Goal: Task Accomplishment & Management: Use online tool/utility

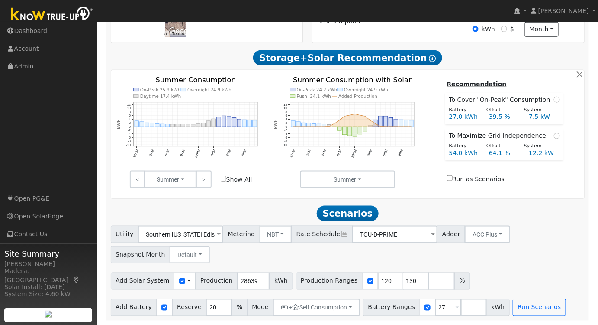
scroll to position [280, 0]
click at [270, 235] on button "NBT" at bounding box center [276, 234] width 32 height 17
click at [270, 253] on link "NEM" at bounding box center [283, 253] width 60 height 12
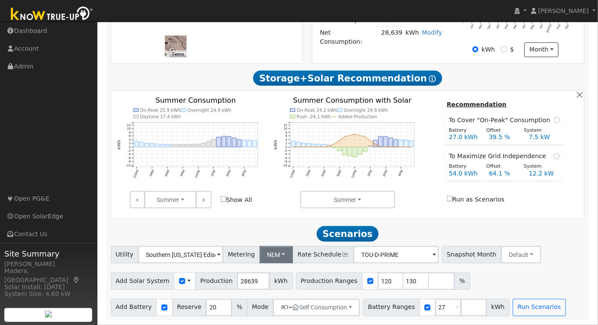
scroll to position [260, 0]
type input "121"
click at [378, 280] on input "121" at bounding box center [391, 280] width 26 height 17
drag, startPoint x: 374, startPoint y: 280, endPoint x: 325, endPoint y: 279, distance: 48.5
click at [326, 278] on div "Production Ranges 121 130 %" at bounding box center [383, 280] width 174 height 17
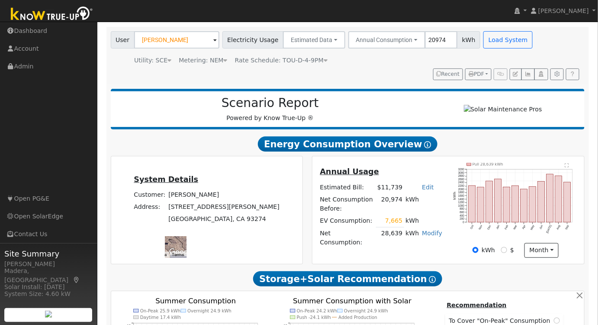
scroll to position [0, 0]
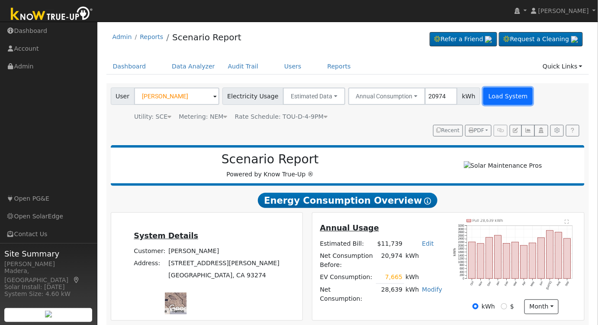
click at [483, 91] on button "Load System" at bounding box center [507, 95] width 49 height 17
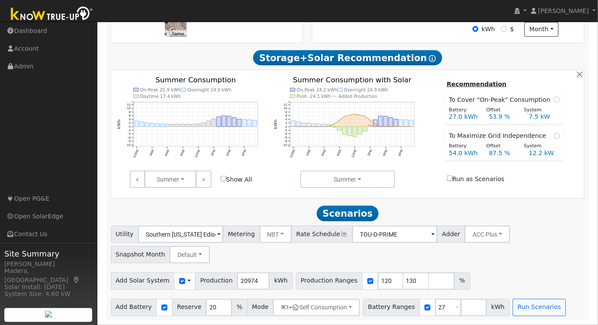
scroll to position [280, 0]
click at [378, 280] on input "120" at bounding box center [391, 280] width 26 height 17
type input "100"
drag, startPoint x: 399, startPoint y: 281, endPoint x: 374, endPoint y: 276, distance: 26.0
click at [367, 274] on div "Production Ranges 100 130 %" at bounding box center [383, 280] width 174 height 17
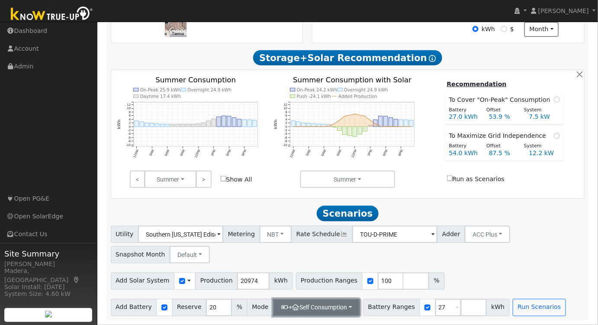
click at [323, 308] on button "+ Self Consumption" at bounding box center [316, 307] width 87 height 17
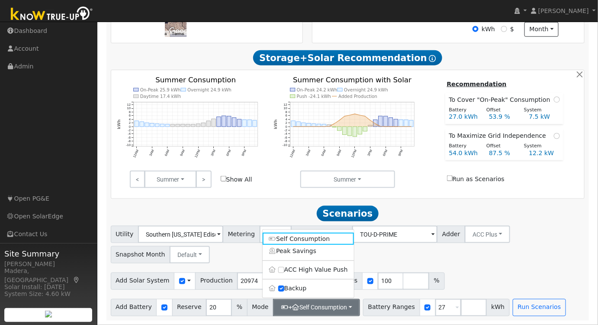
click at [508, 253] on div "Utility Southern California Edison Metering NBT NEM NBT Rate Schedule TOU-D-PRI…" at bounding box center [347, 242] width 477 height 41
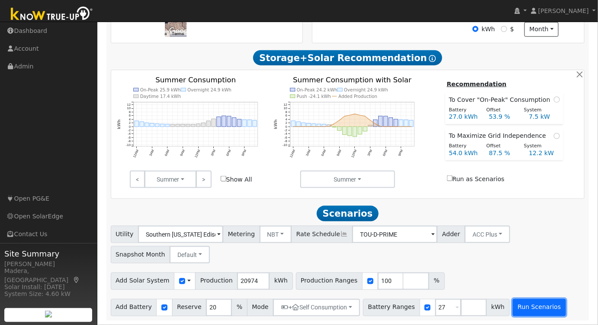
click at [513, 305] on button "Run Scenarios" at bounding box center [539, 307] width 53 height 17
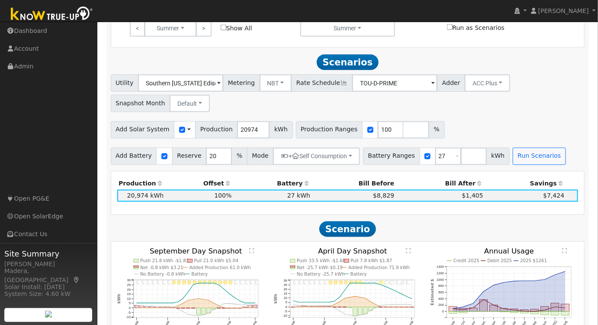
scroll to position [459, 0]
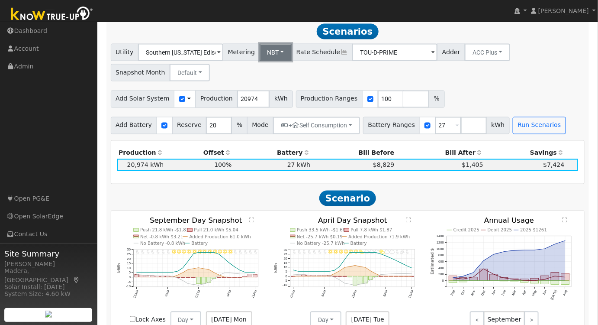
click at [274, 54] on button "NBT" at bounding box center [276, 52] width 32 height 17
click at [264, 74] on link "NEM" at bounding box center [283, 71] width 60 height 12
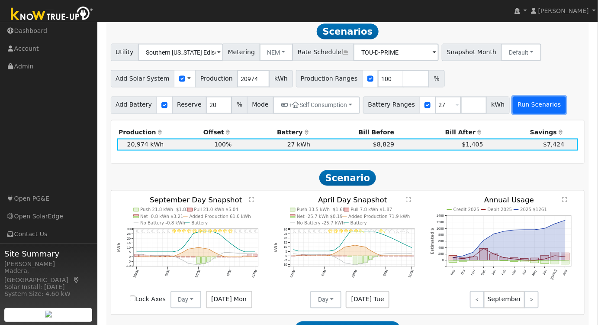
click at [515, 109] on button "Run Scenarios" at bounding box center [539, 105] width 53 height 17
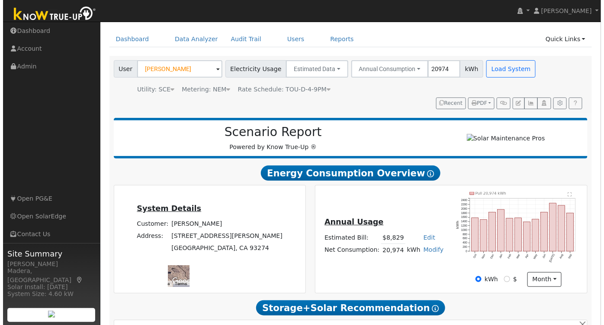
scroll to position [0, 0]
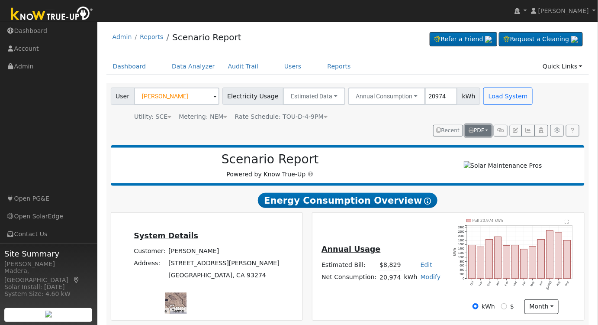
click at [478, 129] on span "PDF" at bounding box center [477, 130] width 16 height 6
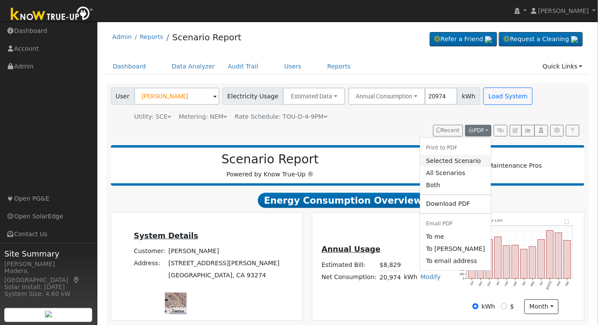
click at [456, 161] on link "Selected Scenario" at bounding box center [455, 161] width 71 height 12
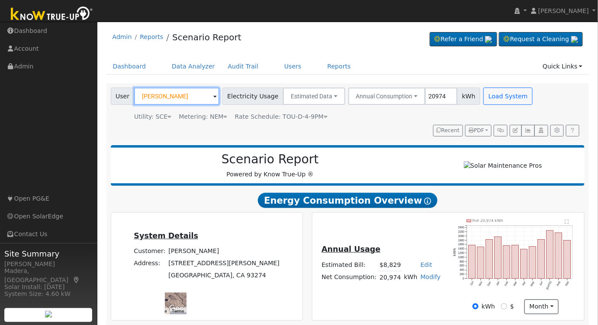
click at [196, 97] on input "[PERSON_NAME]" at bounding box center [176, 95] width 85 height 17
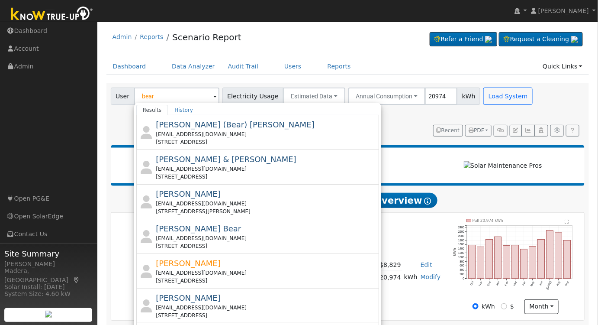
click at [240, 135] on div "heretico559@yahoo.com" at bounding box center [267, 134] width 222 height 8
type input "[PERSON_NAME] (Bear) [PERSON_NAME]"
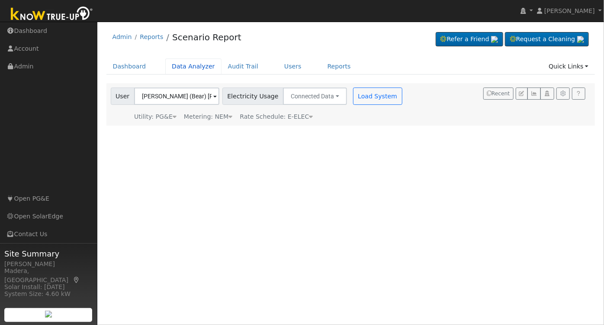
drag, startPoint x: 184, startPoint y: 66, endPoint x: 192, endPoint y: 80, distance: 16.1
click at [184, 66] on link "Data Analyzer" at bounding box center [193, 66] width 56 height 16
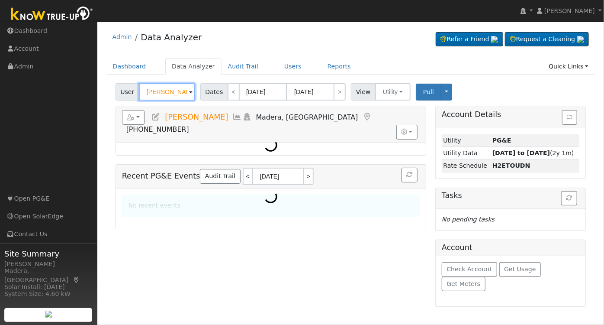
click at [166, 90] on input "[PERSON_NAME]" at bounding box center [167, 91] width 56 height 17
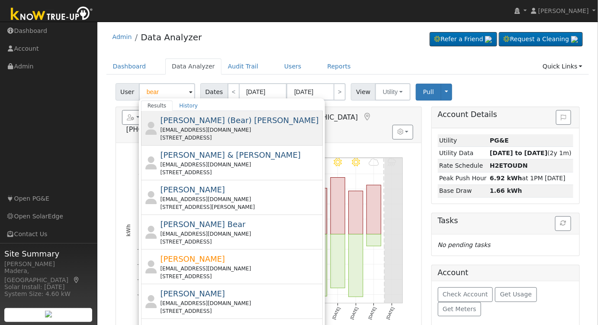
click at [202, 127] on div "heretico559@yahoo.com" at bounding box center [240, 130] width 161 height 8
type input "[PERSON_NAME] (Bear) [PERSON_NAME]"
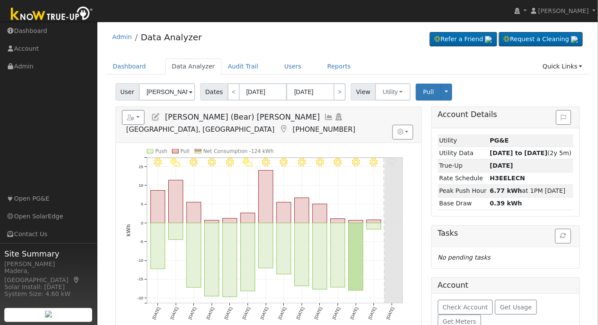
drag, startPoint x: 248, startPoint y: 115, endPoint x: 250, endPoint y: 120, distance: 5.9
click at [325, 115] on icon at bounding box center [330, 117] width 10 height 8
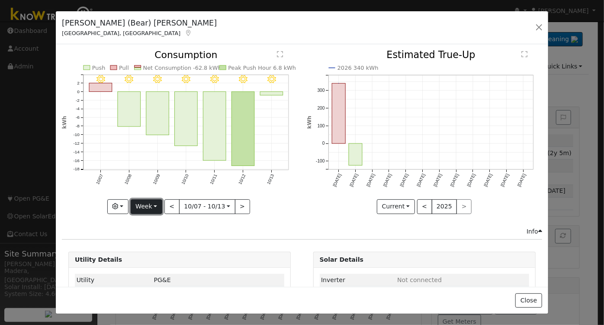
click at [143, 200] on button "Week" at bounding box center [147, 206] width 32 height 15
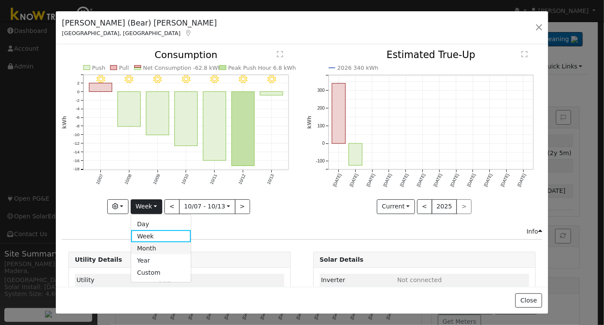
click at [150, 248] on link "Month" at bounding box center [161, 248] width 60 height 12
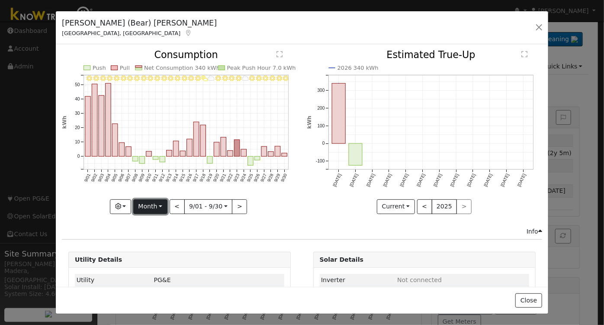
click at [146, 202] on button "Month" at bounding box center [150, 206] width 34 height 15
click at [154, 260] on link "Year" at bounding box center [164, 260] width 60 height 12
type input "2024-10-01"
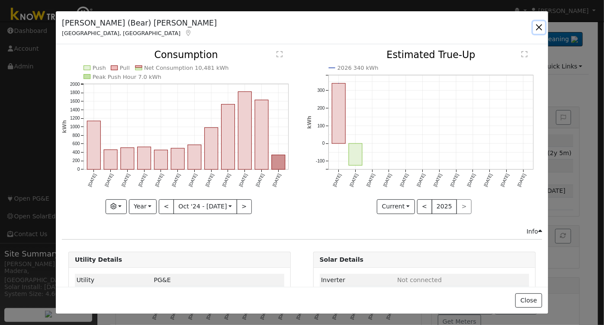
click at [538, 23] on button "button" at bounding box center [539, 27] width 12 height 12
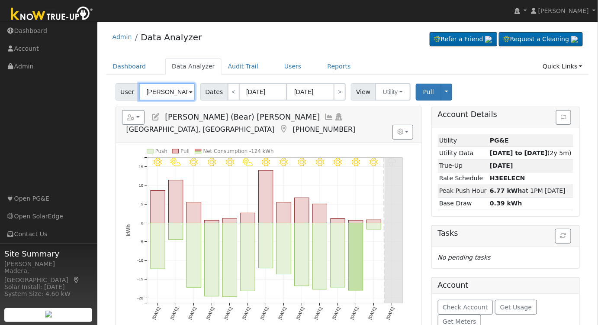
click at [171, 91] on input "[PERSON_NAME] (Bear) [PERSON_NAME]" at bounding box center [167, 91] width 56 height 17
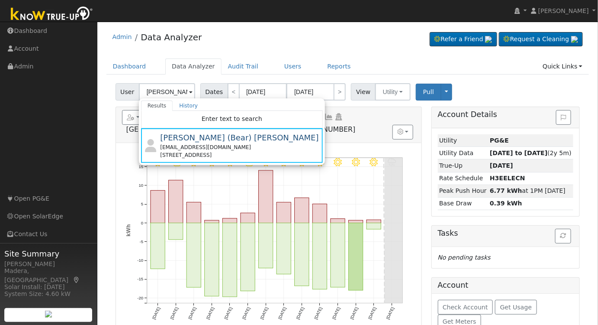
click at [251, 35] on div "Admin Data Analyzer Refer a Friend Request a Cleaning" at bounding box center [347, 39] width 483 height 26
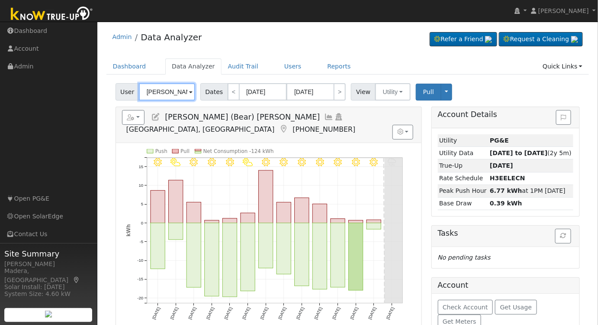
click at [168, 91] on input "[PERSON_NAME] (Bear) [PERSON_NAME]" at bounding box center [167, 91] width 56 height 17
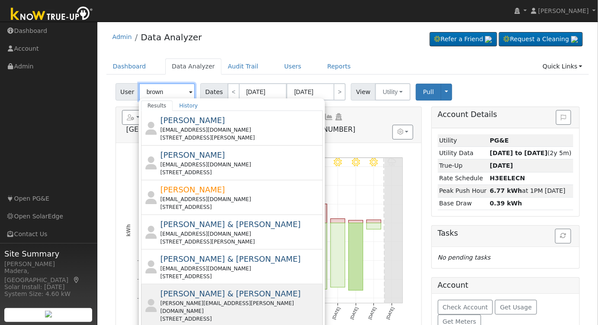
scroll to position [78, 0]
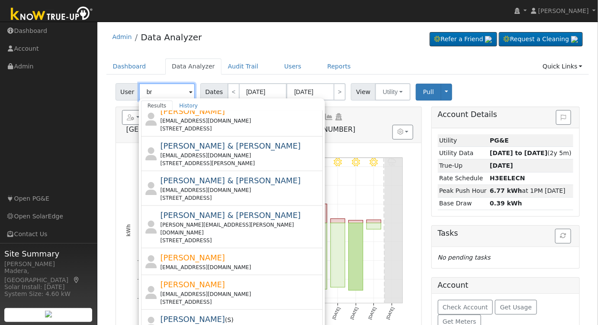
type input "b"
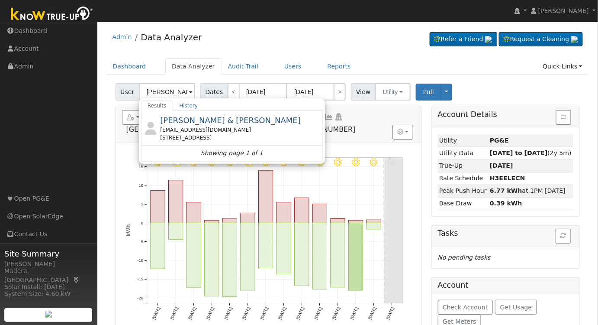
click at [190, 135] on div "4743 North Seventh Street, Fresno, CA 93726" at bounding box center [240, 138] width 161 height 8
type input "Casey & Brittany Brown"
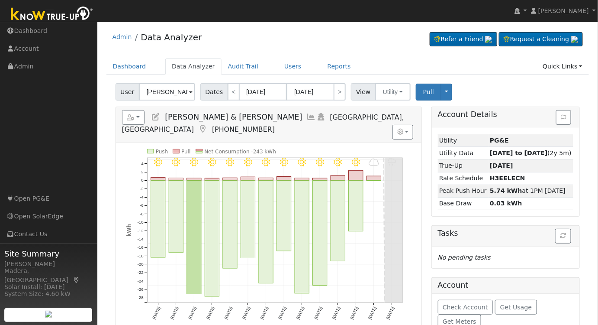
click at [307, 115] on icon at bounding box center [312, 117] width 10 height 8
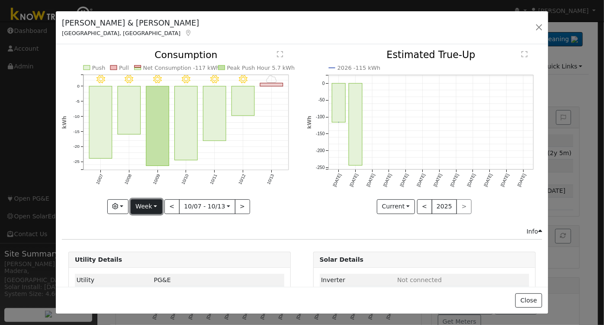
click at [148, 206] on button "Week" at bounding box center [147, 206] width 32 height 15
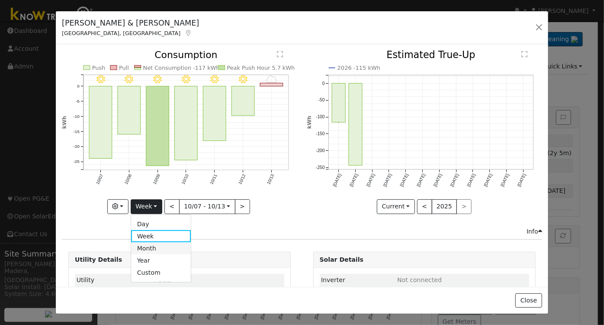
click at [156, 248] on link "Month" at bounding box center [161, 248] width 60 height 12
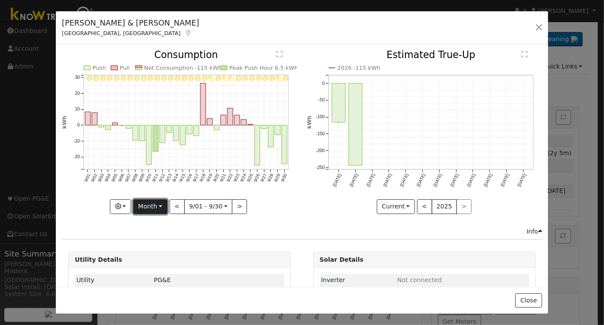
click at [145, 204] on button "Month" at bounding box center [150, 206] width 34 height 15
click at [153, 259] on link "Year" at bounding box center [164, 260] width 60 height 12
type input "2024-10-01"
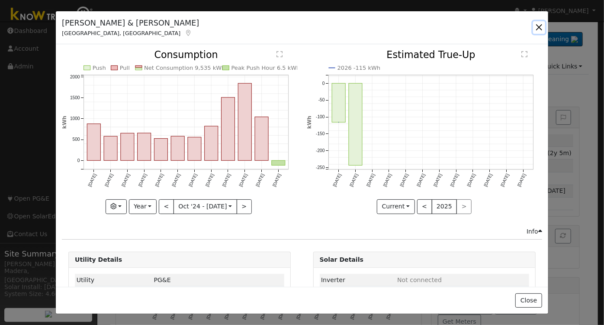
click at [542, 26] on button "button" at bounding box center [539, 27] width 12 height 12
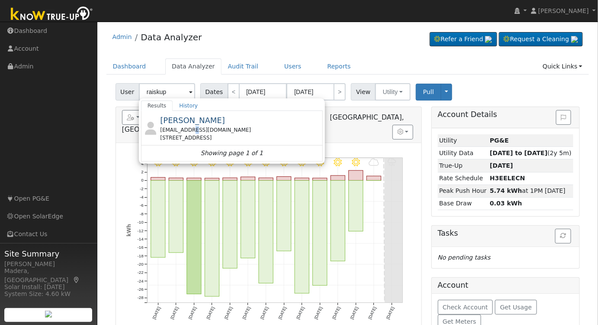
click at [186, 129] on div "raiskupracing@sbcglobal.net" at bounding box center [240, 130] width 161 height 8
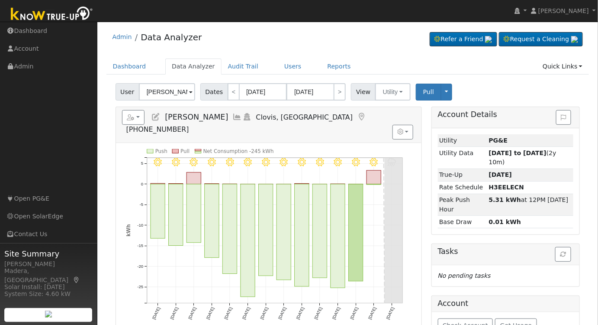
click at [233, 116] on icon at bounding box center [238, 117] width 10 height 8
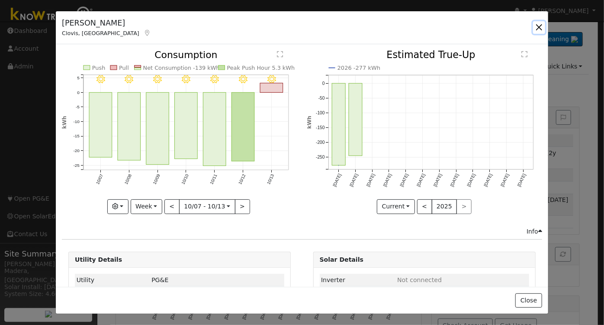
click at [538, 25] on button "button" at bounding box center [539, 27] width 12 height 12
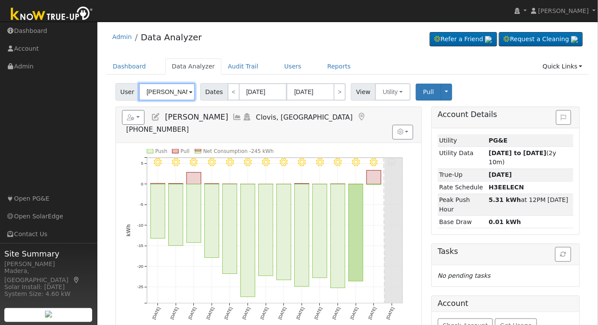
click at [171, 95] on input "Timothy Raiskup" at bounding box center [167, 91] width 56 height 17
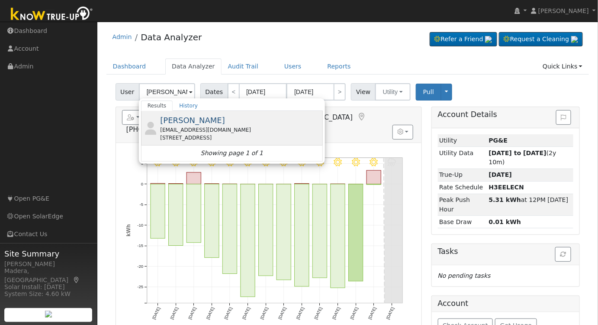
click at [216, 119] on div "Troy Alexander troyster145@gmail.com 2499 West Warner Avenue, Clovis, CA 93611" at bounding box center [240, 127] width 161 height 27
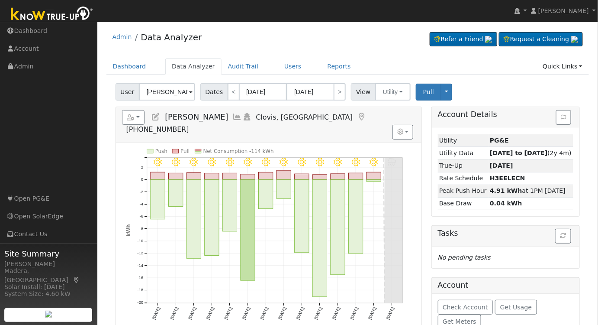
click at [233, 116] on icon at bounding box center [238, 117] width 10 height 8
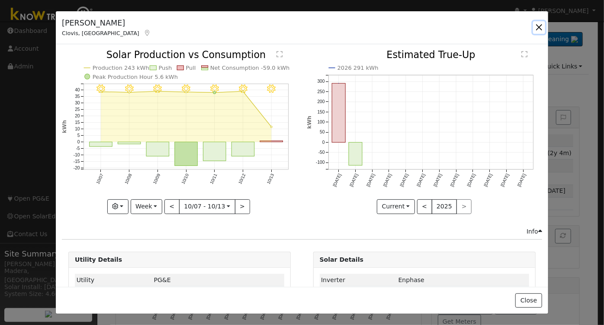
click at [542, 24] on button "button" at bounding box center [539, 27] width 12 height 12
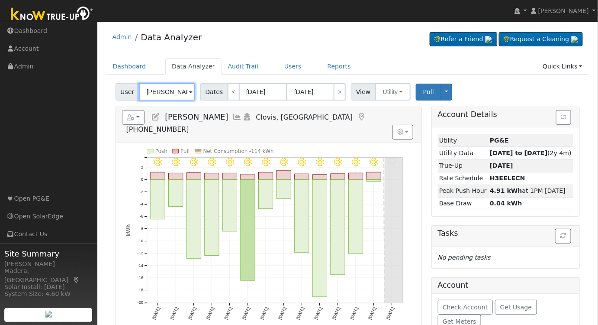
click at [177, 95] on input "Troy Alexander" at bounding box center [167, 91] width 56 height 17
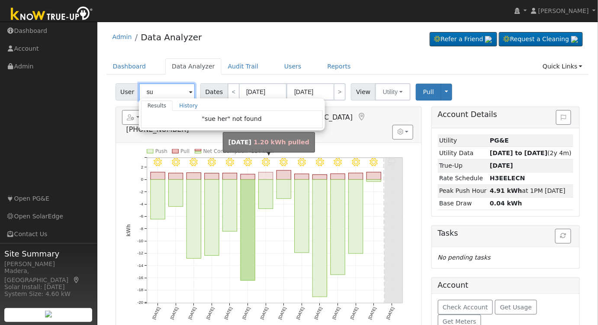
type input "s"
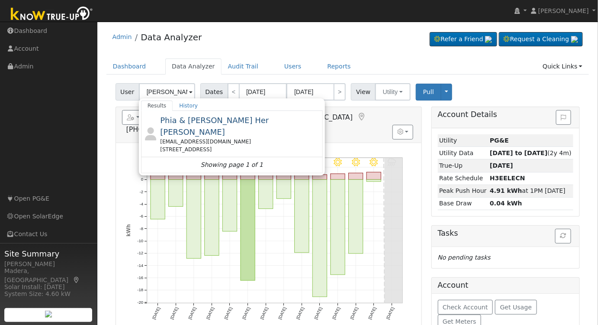
click at [216, 118] on span "Phia & Sue Her Yang" at bounding box center [214, 126] width 109 height 21
type input "Phia & Sue Her Yang"
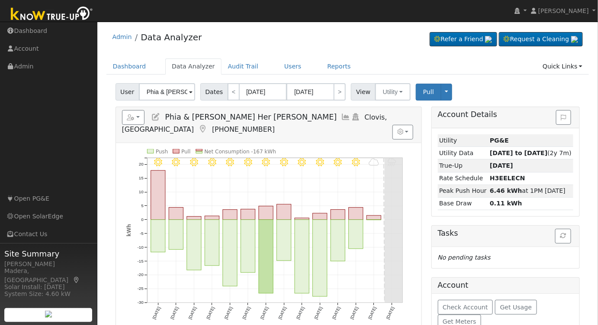
click at [342, 118] on icon at bounding box center [347, 117] width 10 height 8
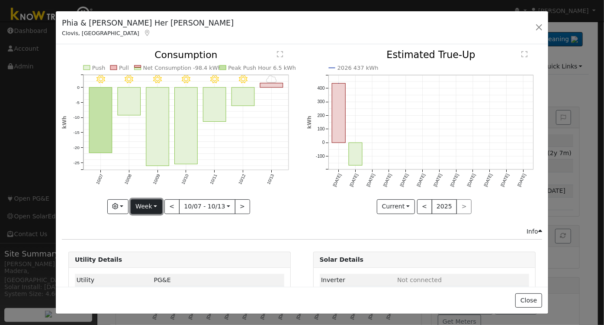
click at [147, 201] on button "Week" at bounding box center [147, 206] width 32 height 15
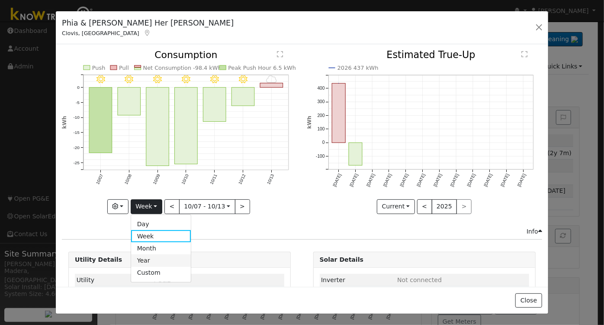
click at [151, 257] on link "Year" at bounding box center [161, 260] width 60 height 12
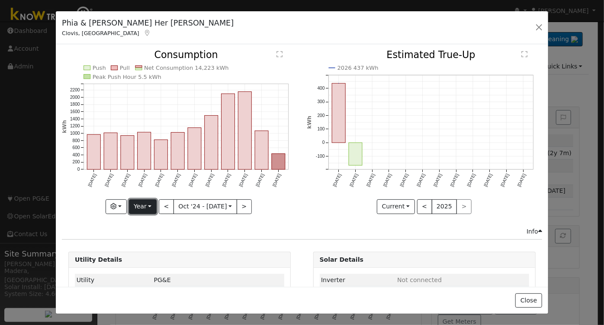
click at [148, 205] on button "Year" at bounding box center [143, 206] width 28 height 15
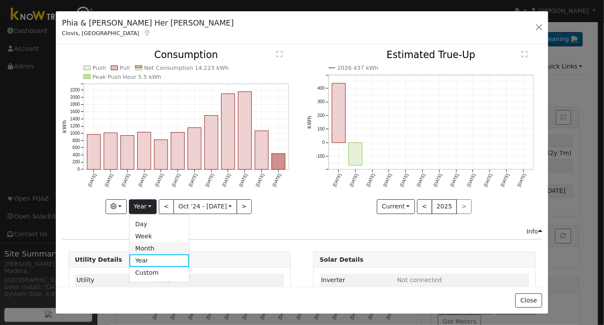
click at [146, 243] on link "Month" at bounding box center [159, 248] width 60 height 12
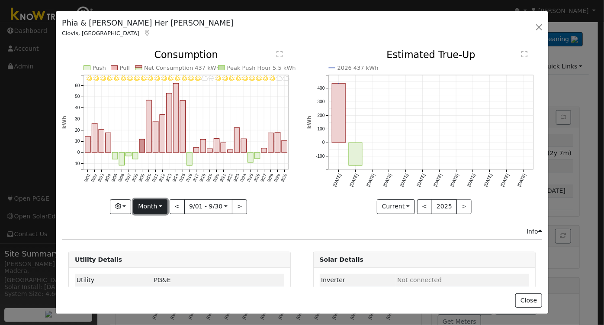
click at [150, 203] on button "Month" at bounding box center [150, 206] width 34 height 15
click at [153, 233] on link "Week" at bounding box center [164, 236] width 60 height 12
type input "2025-09-24"
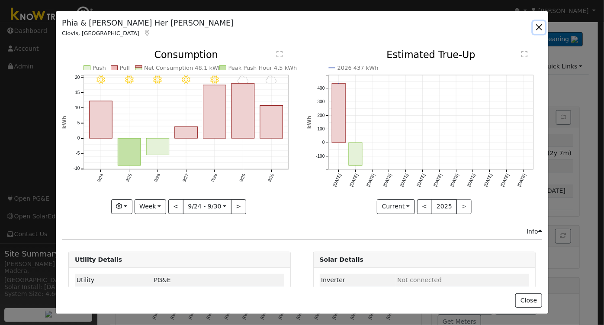
click at [539, 28] on button "button" at bounding box center [539, 27] width 12 height 12
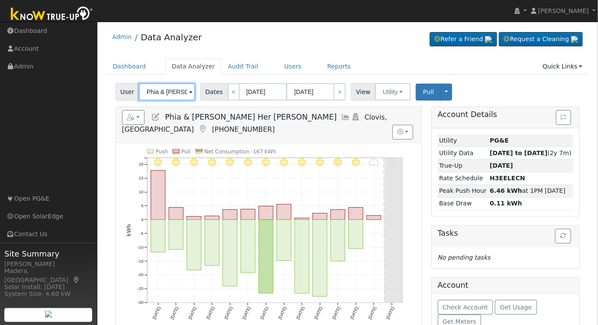
click at [169, 89] on input "Phia & Sue Her Yang" at bounding box center [167, 91] width 56 height 17
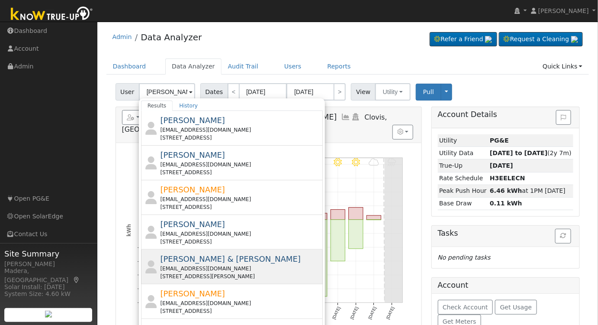
click at [239, 266] on div "j.lemus0210@gmail.com" at bounding box center [240, 268] width 161 height 8
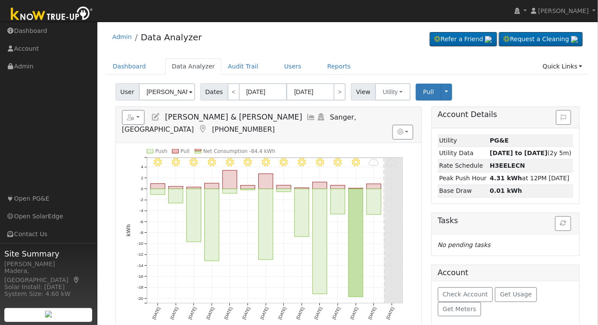
click at [307, 118] on icon at bounding box center [312, 117] width 10 height 8
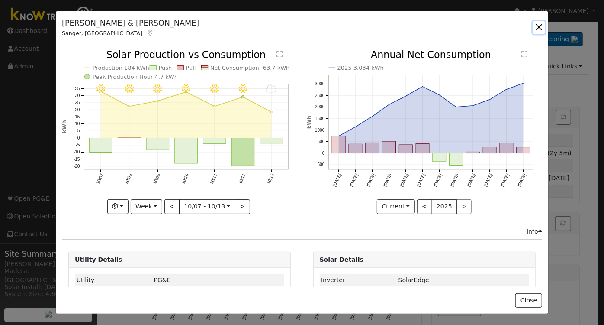
click at [538, 25] on button "button" at bounding box center [539, 27] width 12 height 12
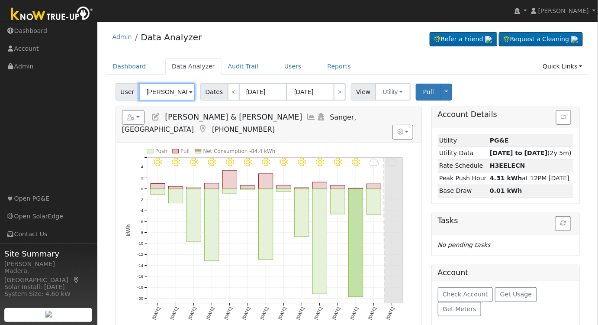
click at [179, 85] on input "Jose & Nancy Lemus" at bounding box center [167, 91] width 56 height 17
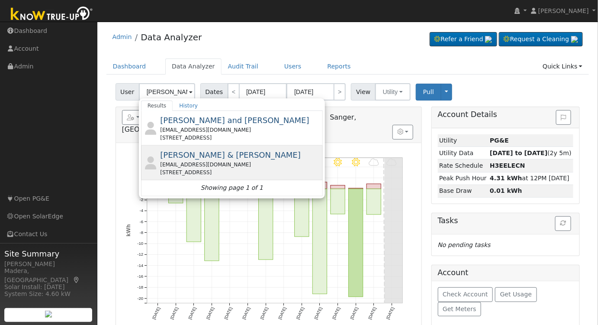
click at [209, 161] on div "sejtaj@sbcglobal.net" at bounding box center [240, 165] width 161 height 8
type input "Steven & Teresa Jaquez"
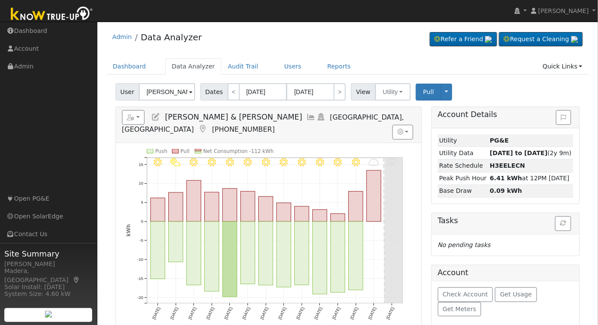
click at [307, 113] on icon at bounding box center [312, 117] width 10 height 8
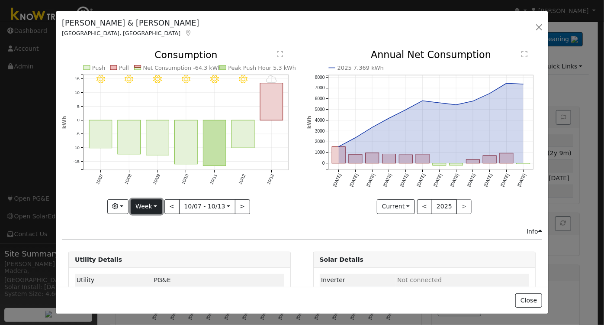
click at [150, 202] on button "Week" at bounding box center [147, 206] width 32 height 15
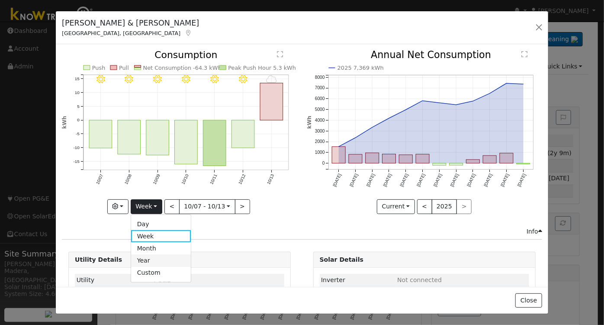
click at [154, 254] on link "Year" at bounding box center [161, 260] width 60 height 12
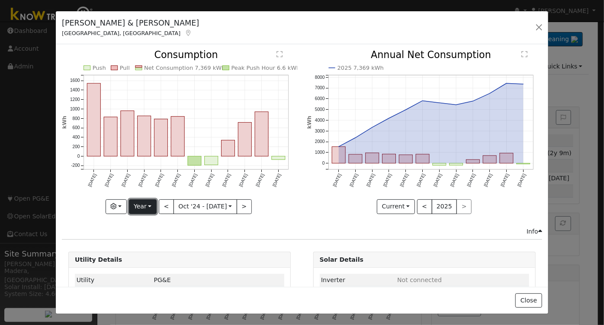
click at [146, 206] on button "Year" at bounding box center [143, 206] width 28 height 15
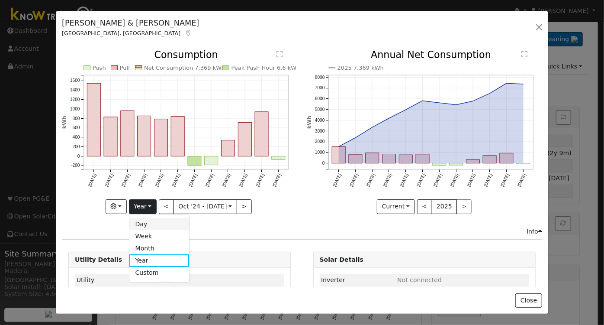
click at [151, 222] on link "Day" at bounding box center [159, 224] width 60 height 12
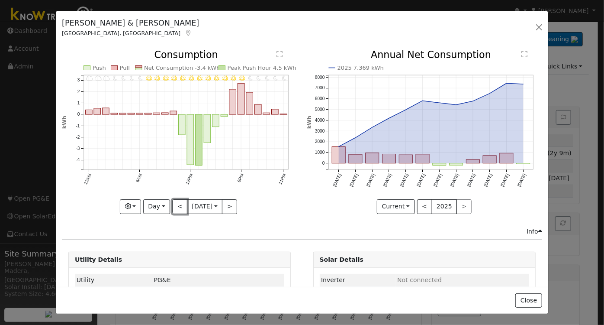
click at [177, 205] on button "<" at bounding box center [179, 206] width 15 height 15
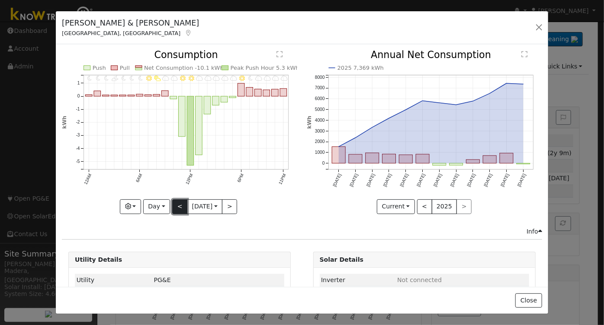
click at [175, 204] on button "<" at bounding box center [179, 206] width 15 height 15
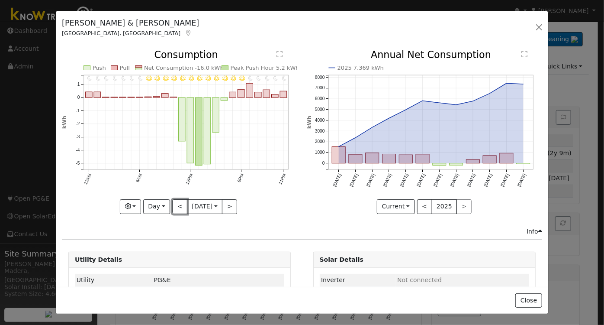
click at [177, 208] on button "<" at bounding box center [179, 206] width 15 height 15
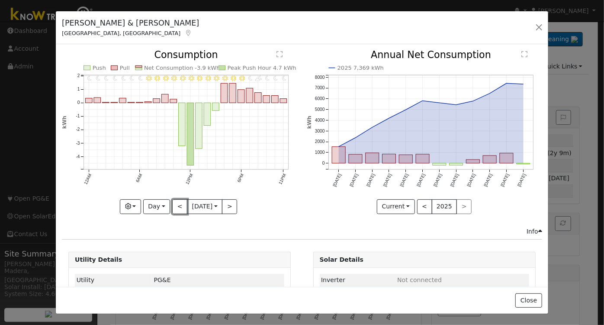
click at [180, 202] on button "<" at bounding box center [179, 206] width 15 height 15
click at [177, 201] on button "<" at bounding box center [179, 206] width 15 height 15
click at [177, 205] on button "<" at bounding box center [179, 206] width 15 height 15
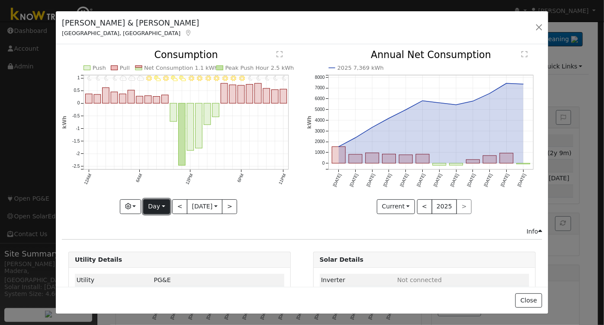
click at [148, 203] on button "Day" at bounding box center [156, 206] width 27 height 15
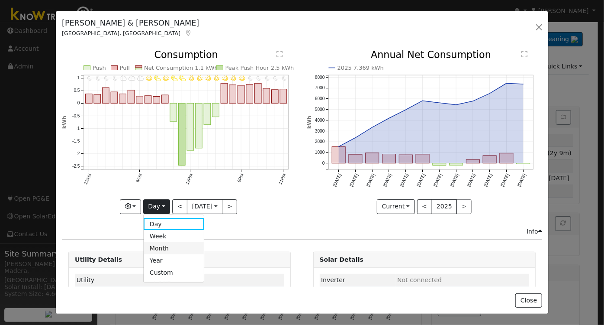
click at [157, 248] on link "Month" at bounding box center [174, 248] width 60 height 12
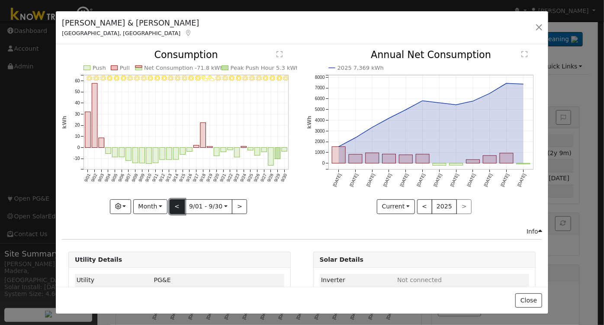
click at [176, 204] on button "<" at bounding box center [177, 206] width 15 height 15
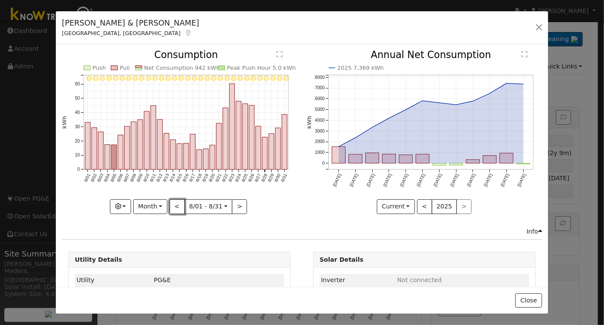
click at [177, 200] on button "<" at bounding box center [177, 206] width 15 height 15
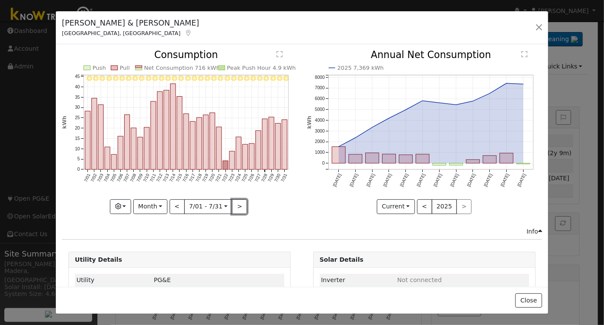
click at [235, 203] on button ">" at bounding box center [239, 206] width 15 height 15
type input "2025-08-01"
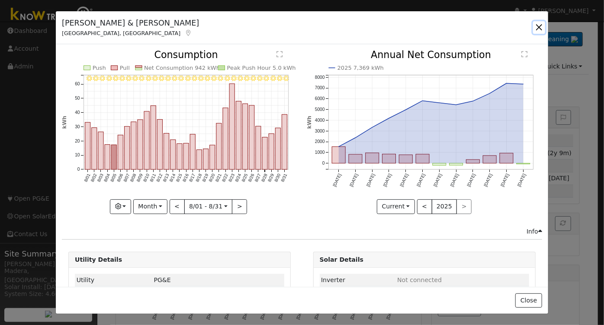
click at [540, 26] on button "button" at bounding box center [539, 27] width 12 height 12
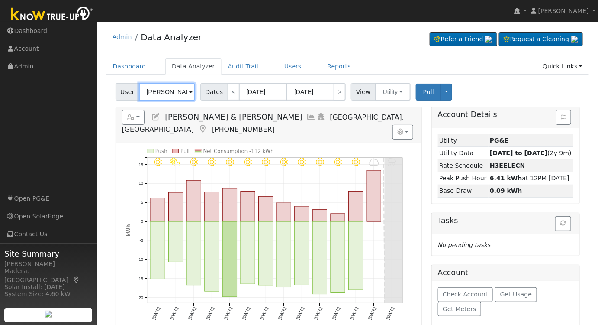
click at [168, 86] on input "Steven & Teresa Jaquez" at bounding box center [167, 91] width 56 height 17
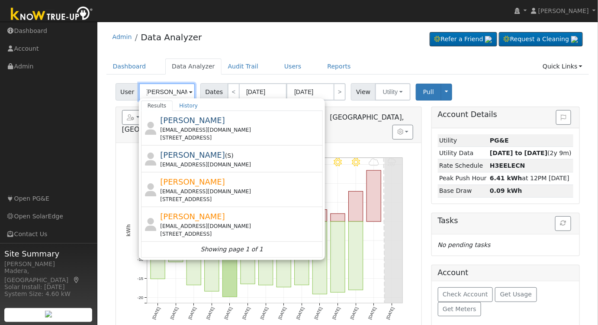
scroll to position [0, 0]
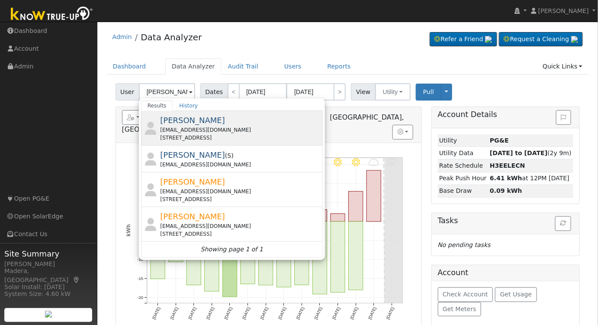
click at [212, 130] on div "msanchez1113@yahoo.com" at bounding box center [240, 130] width 161 height 8
type input "Miguel Sanchez"
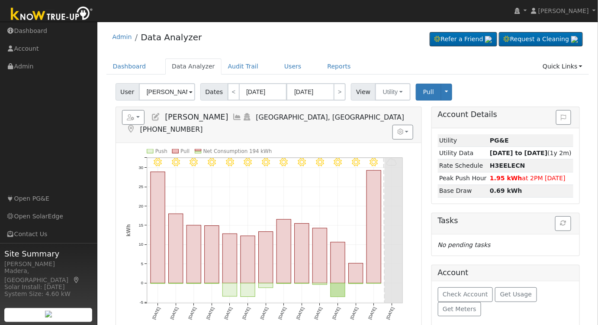
click at [233, 115] on icon at bounding box center [238, 117] width 10 height 8
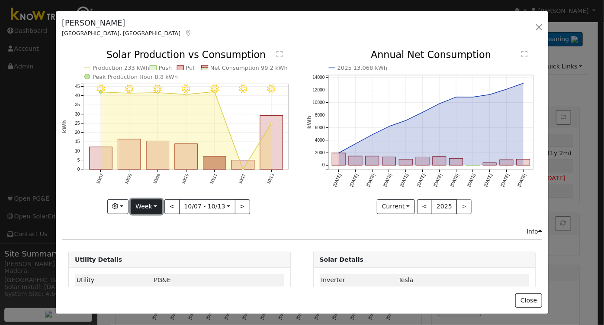
click at [136, 203] on button "Week" at bounding box center [147, 206] width 32 height 15
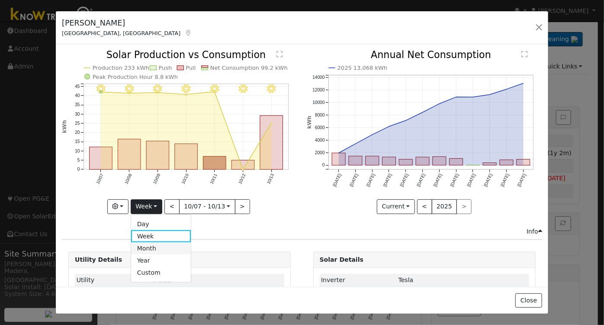
click at [151, 247] on link "Month" at bounding box center [161, 248] width 60 height 12
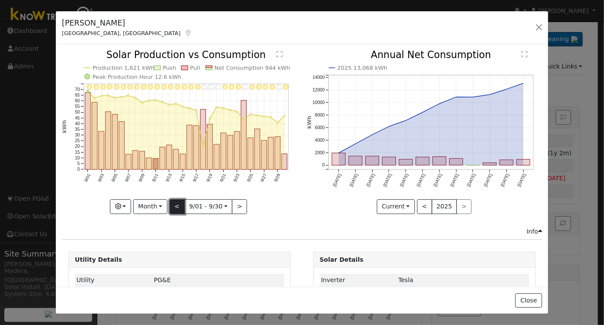
click at [170, 205] on button "<" at bounding box center [177, 206] width 15 height 15
type input "2025-08-01"
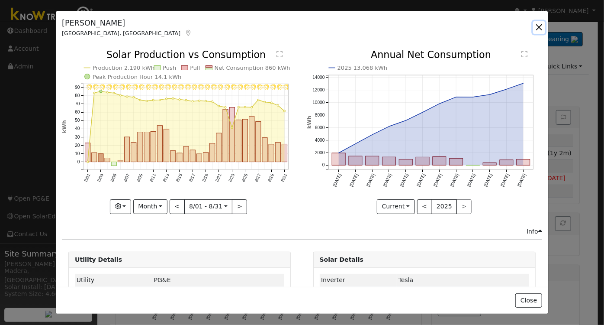
click at [537, 25] on button "button" at bounding box center [539, 27] width 12 height 12
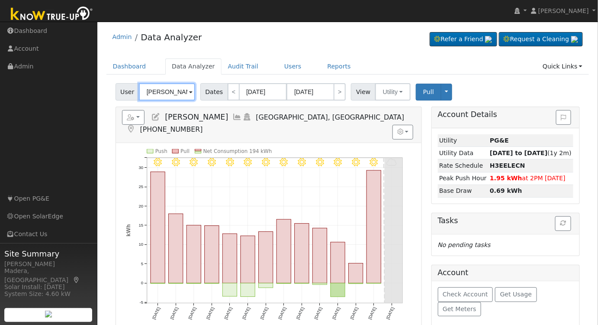
click at [164, 97] on input "Miguel Sanchez" at bounding box center [167, 91] width 56 height 17
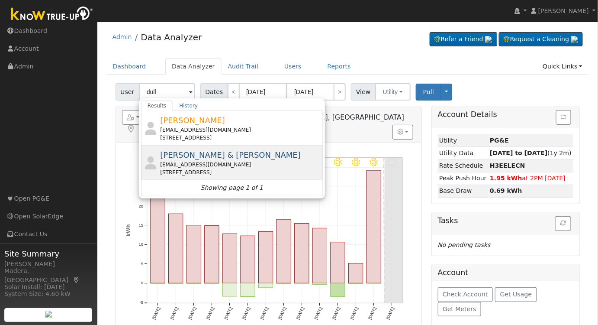
click at [214, 156] on span "Ryan & Emily Dull" at bounding box center [230, 154] width 141 height 9
type input "Ryan & Emily Dull"
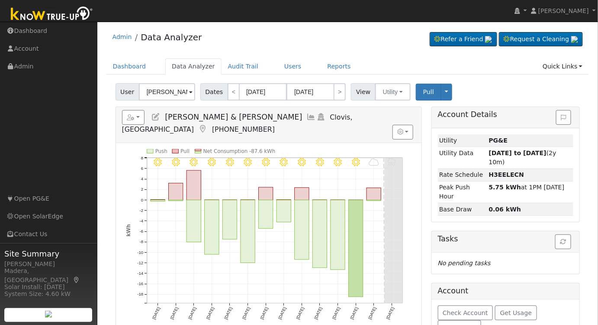
click at [307, 115] on icon at bounding box center [312, 117] width 10 height 8
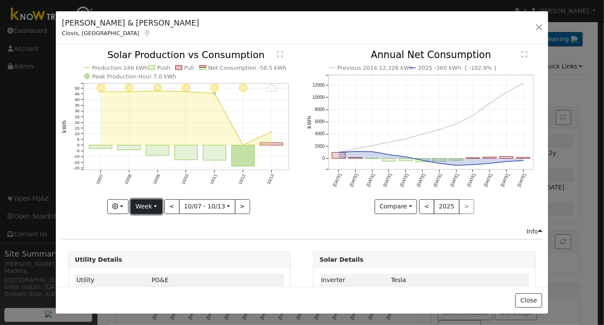
click at [145, 202] on button "Week" at bounding box center [147, 206] width 32 height 15
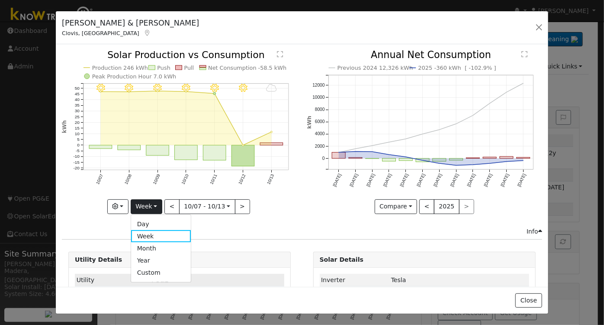
drag, startPoint x: 150, startPoint y: 258, endPoint x: 188, endPoint y: 277, distance: 42.8
click at [150, 258] on link "Year" at bounding box center [161, 260] width 60 height 12
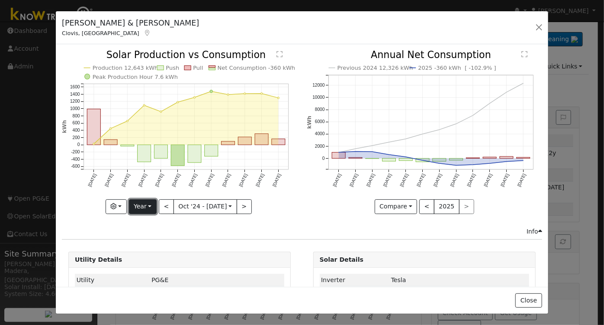
click at [139, 203] on button "Year" at bounding box center [143, 206] width 28 height 15
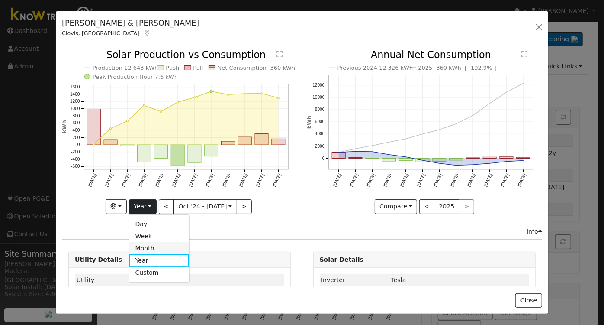
click at [152, 246] on link "Month" at bounding box center [159, 248] width 60 height 12
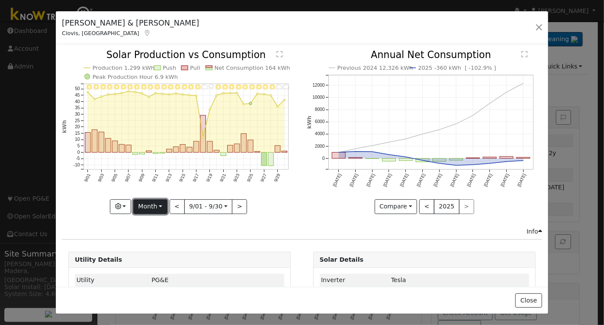
click at [151, 202] on button "Month" at bounding box center [150, 206] width 34 height 15
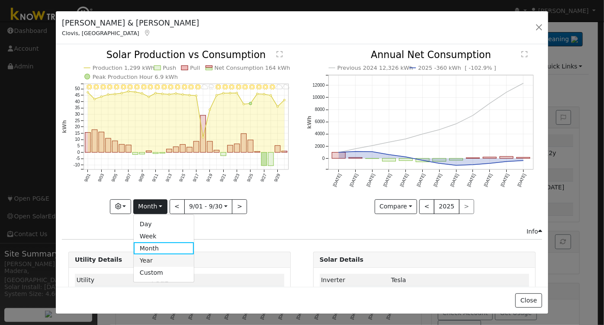
click at [158, 255] on link "Year" at bounding box center [164, 260] width 60 height 12
type input "2024-10-01"
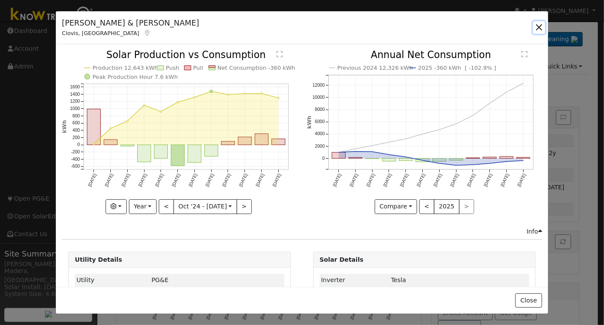
click at [540, 29] on button "button" at bounding box center [539, 27] width 12 height 12
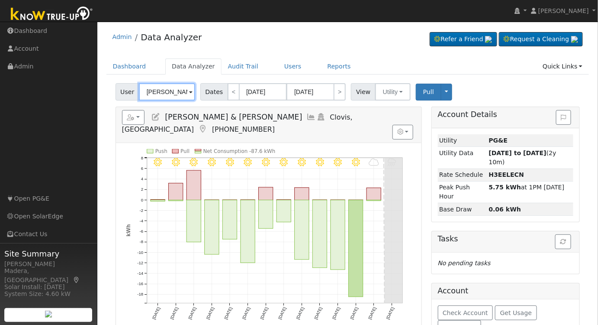
click at [177, 93] on input "Ryan & Emily Dull" at bounding box center [167, 91] width 56 height 17
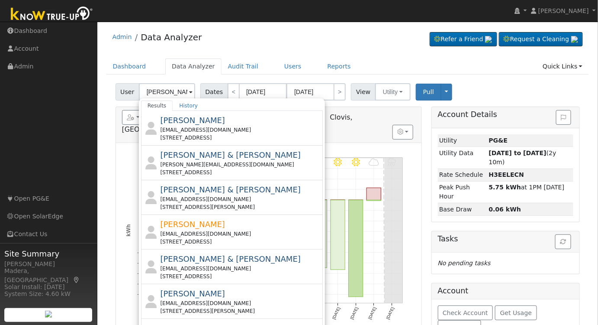
click at [236, 197] on div "jennarabian@att.net" at bounding box center [240, 199] width 161 height 8
type input "Jennifer & Raffi Arabian"
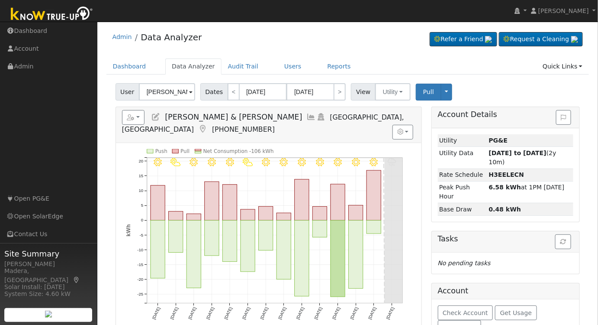
click at [307, 118] on icon at bounding box center [312, 117] width 10 height 8
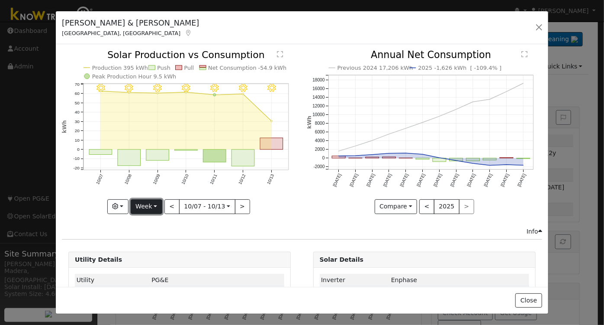
click at [150, 204] on button "Week" at bounding box center [147, 206] width 32 height 15
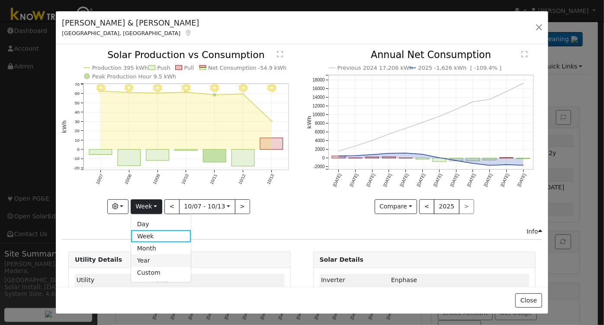
click at [149, 261] on link "Year" at bounding box center [161, 260] width 60 height 12
type input "2024-10-01"
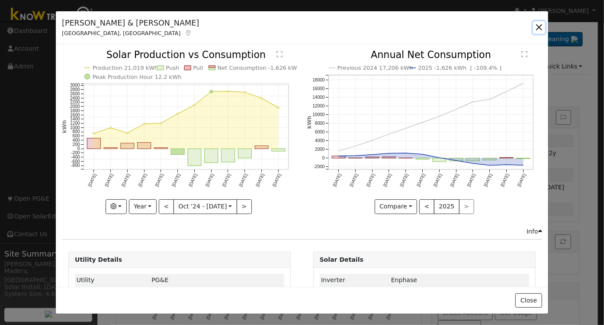
click at [542, 29] on button "button" at bounding box center [539, 27] width 12 height 12
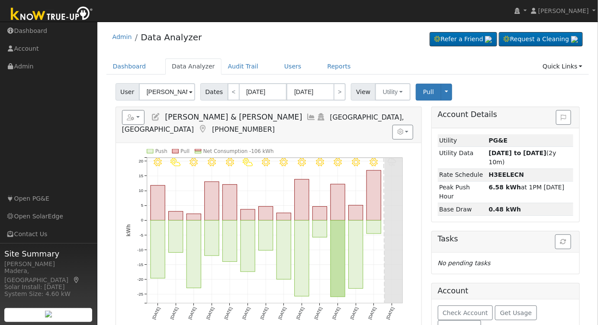
click at [307, 115] on icon at bounding box center [312, 117] width 10 height 8
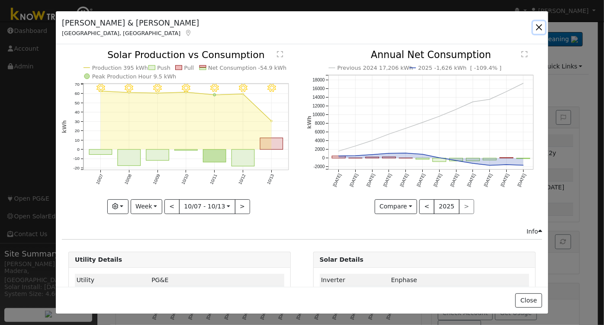
click at [536, 22] on button "button" at bounding box center [539, 27] width 12 height 12
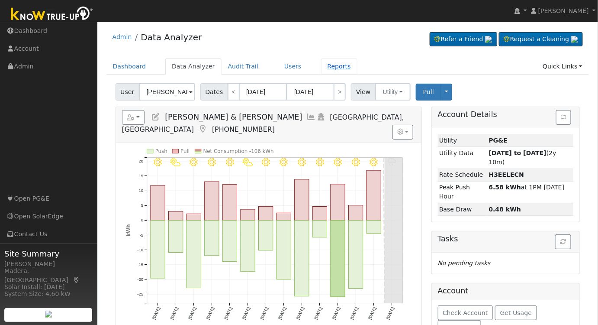
click at [321, 67] on link "Reports" at bounding box center [339, 66] width 36 height 16
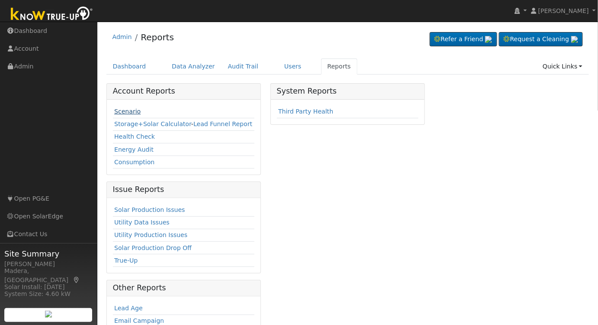
drag, startPoint x: 125, startPoint y: 110, endPoint x: 133, endPoint y: 113, distance: 9.1
click at [125, 110] on link "Scenario" at bounding box center [127, 111] width 26 height 7
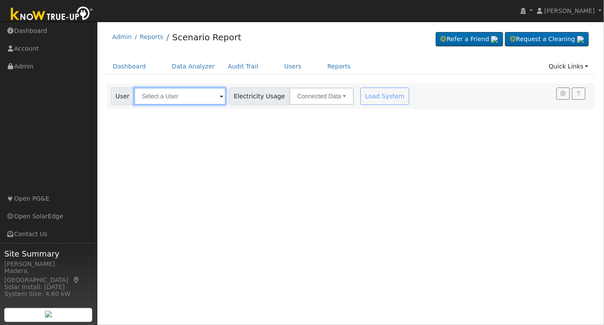
drag, startPoint x: 174, startPoint y: 96, endPoint x: 180, endPoint y: 96, distance: 6.1
click at [175, 96] on input "text" at bounding box center [180, 95] width 92 height 17
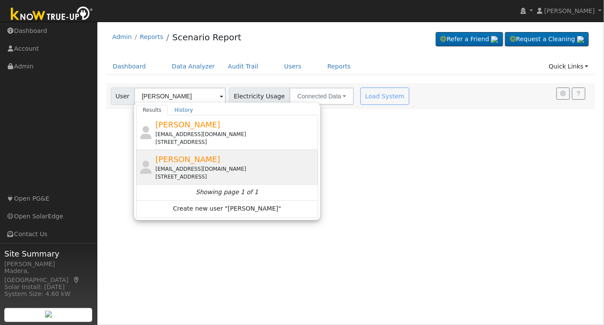
click at [204, 173] on div "[STREET_ADDRESS]" at bounding box center [235, 177] width 161 height 8
type input "[PERSON_NAME]"
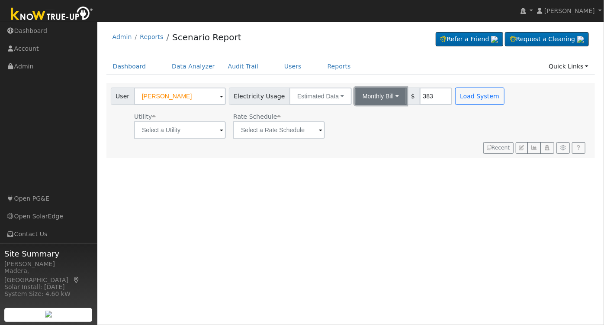
click at [380, 101] on button "Monthly Bill" at bounding box center [381, 95] width 52 height 17
click at [365, 116] on link "Annual Consumption" at bounding box center [370, 115] width 76 height 12
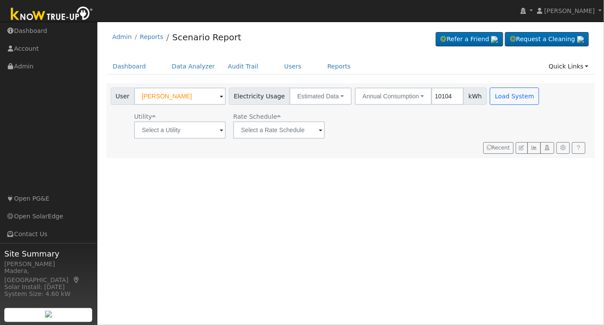
type input "10104"
click at [207, 135] on input "text" at bounding box center [180, 129] width 92 height 17
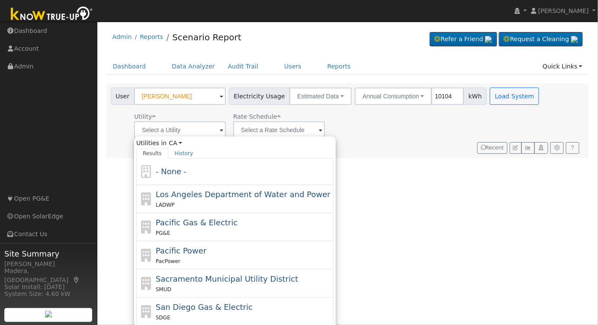
click at [192, 227] on div "Pacific Gas & Electric PG&E" at bounding box center [244, 226] width 177 height 21
type input "Pacific Gas & Electric"
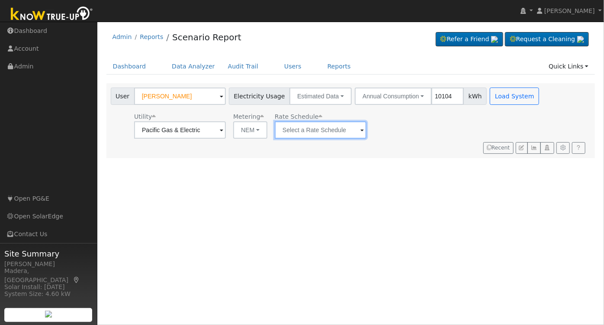
click at [316, 133] on input "text" at bounding box center [321, 129] width 92 height 17
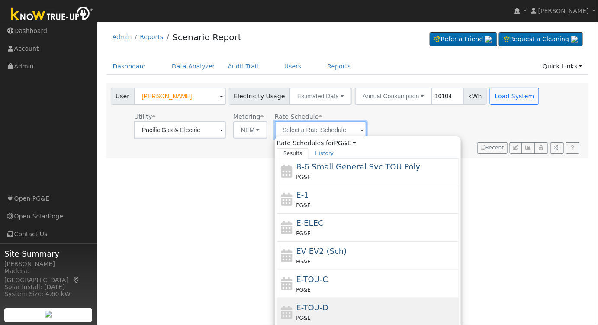
scroll to position [149, 0]
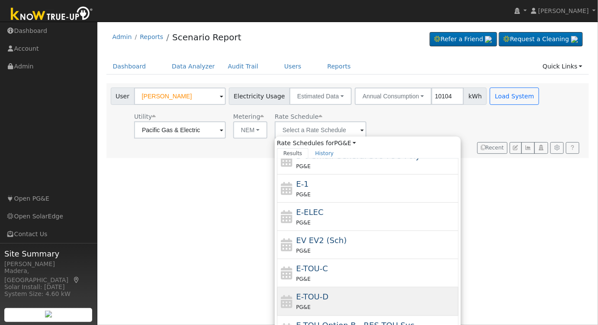
click at [321, 296] on span "E-TOU-D" at bounding box center [312, 296] width 32 height 9
type input "E-TOU-D"
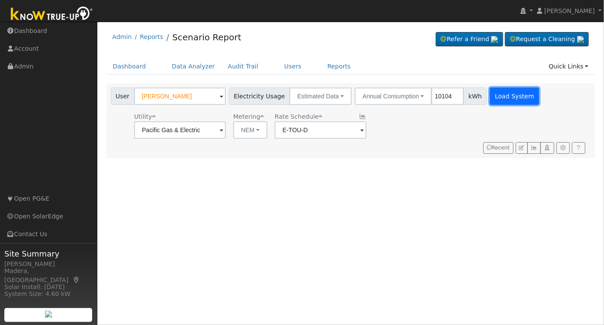
click at [496, 92] on button "Load System" at bounding box center [514, 95] width 49 height 17
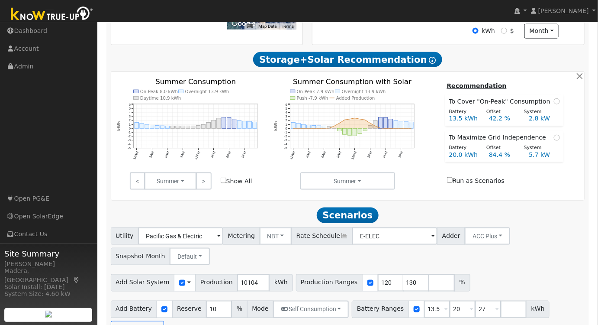
scroll to position [280, 0]
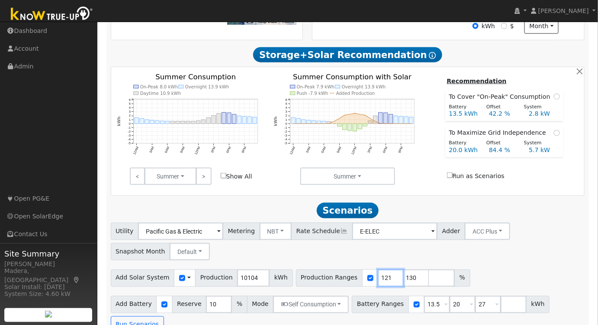
type input "121"
click at [378, 279] on input "121" at bounding box center [391, 277] width 26 height 17
drag, startPoint x: 399, startPoint y: 282, endPoint x: 365, endPoint y: 285, distance: 33.9
click at [366, 285] on div "Production Ranges 121 130 %" at bounding box center [383, 277] width 174 height 17
drag, startPoint x: 423, startPoint y: 309, endPoint x: 376, endPoint y: 302, distance: 47.8
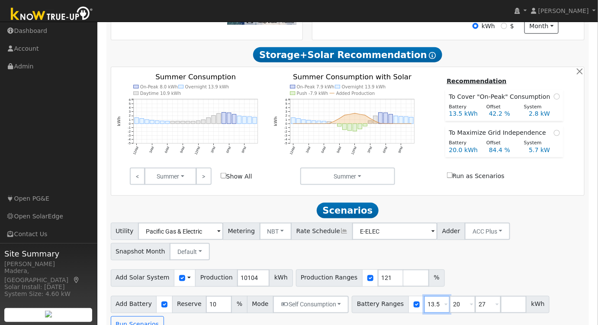
click at [376, 302] on div "Battery Ranges 13.5 Overrides Reserve % Mode None None Self Consumption Peak Sa…" at bounding box center [451, 304] width 198 height 17
type input "20"
type input "27"
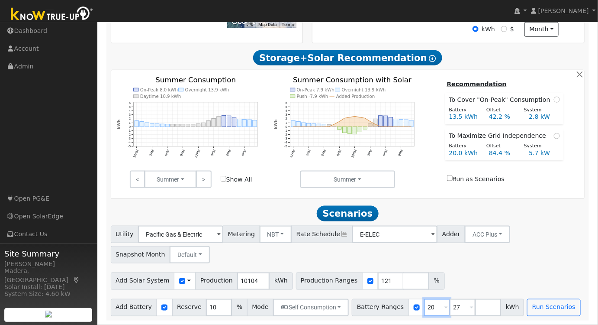
type input "20"
drag, startPoint x: 446, startPoint y: 306, endPoint x: 409, endPoint y: 304, distance: 37.7
click at [409, 304] on div "Battery Ranges 20 Overrides Reserve % Mode None None Self Consumption Peak Savi…" at bounding box center [438, 307] width 172 height 17
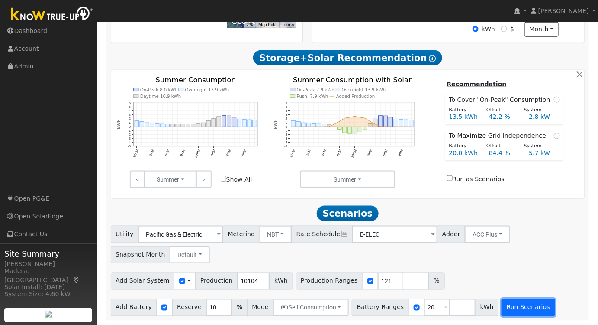
click at [517, 312] on button "Run Scenarios" at bounding box center [528, 307] width 53 height 17
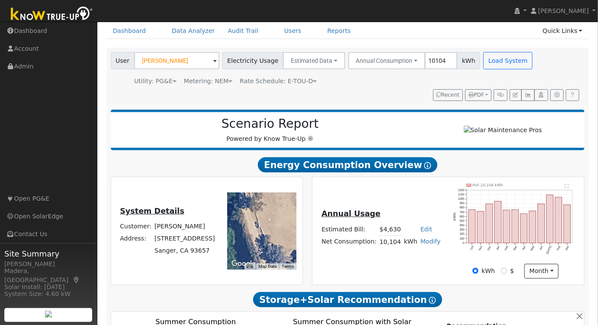
scroll to position [0, 0]
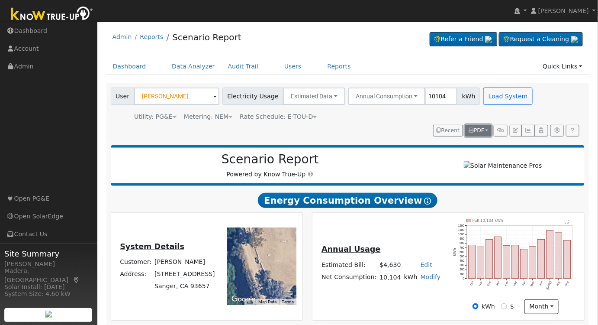
click at [482, 133] on span "PDF" at bounding box center [477, 130] width 16 height 6
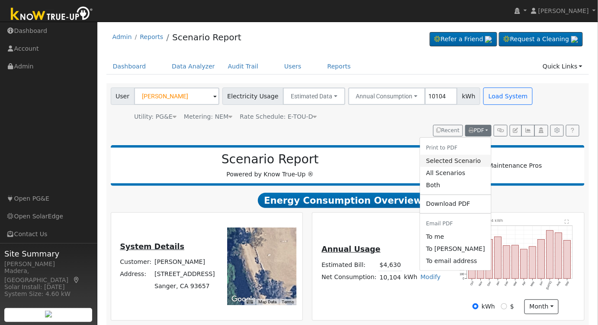
click at [467, 166] on link "Selected Scenario" at bounding box center [455, 161] width 71 height 12
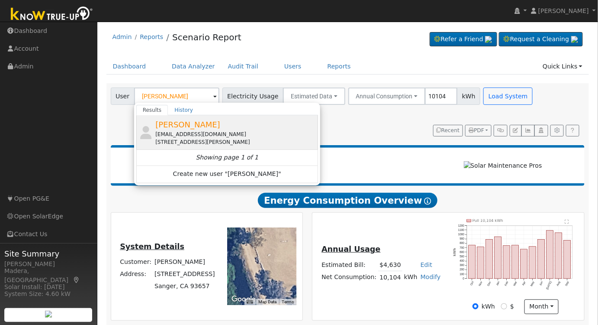
click at [187, 140] on div "[STREET_ADDRESS][PERSON_NAME]" at bounding box center [235, 142] width 161 height 8
type input "[PERSON_NAME]"
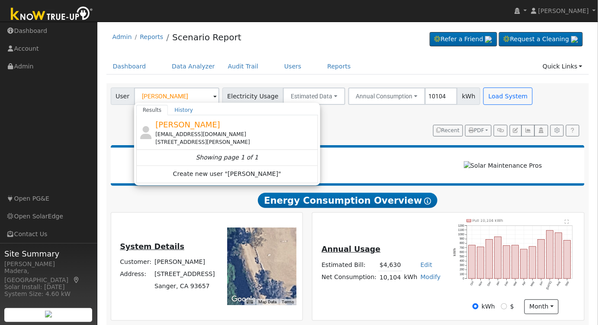
type input "Southern [US_STATE] Edison"
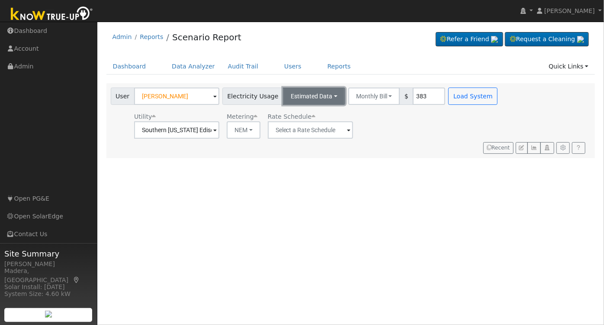
click at [319, 92] on button "Estimated Data" at bounding box center [314, 95] width 62 height 17
click at [397, 113] on div "Utility Southern [US_STATE] Edison Metering NEM NEM NBT Rate Schedule" at bounding box center [305, 123] width 393 height 29
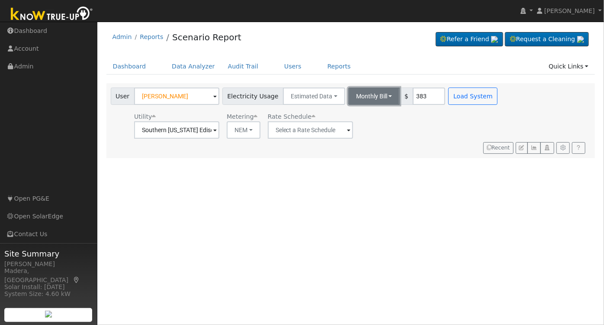
click at [374, 96] on button "Monthly Bill" at bounding box center [374, 95] width 52 height 17
drag, startPoint x: 351, startPoint y: 114, endPoint x: 355, endPoint y: 116, distance: 4.7
click at [351, 114] on link "Annual Consumption" at bounding box center [363, 115] width 76 height 12
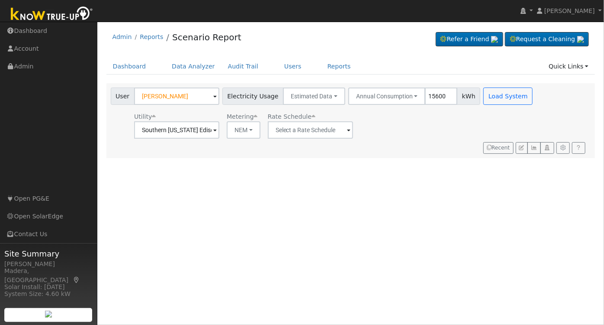
type input "15600"
click at [300, 120] on span "Rate Schedule" at bounding box center [292, 116] width 48 height 7
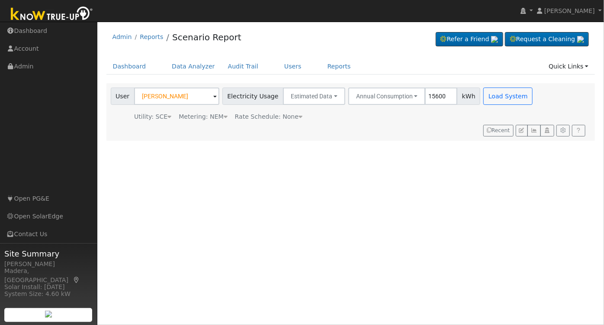
click at [280, 115] on span "Rate Schedule: None" at bounding box center [269, 116] width 68 height 7
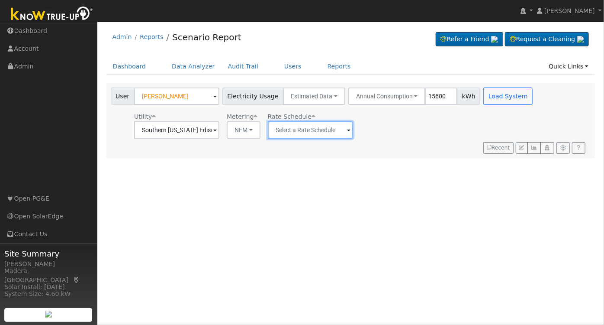
click at [309, 133] on input "text" at bounding box center [310, 129] width 85 height 17
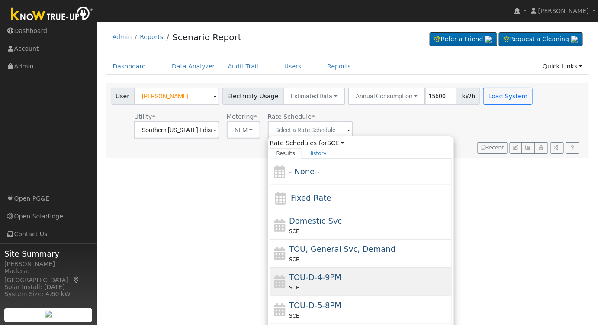
click at [319, 280] on span "TOU-D-4-9PM" at bounding box center [315, 276] width 52 height 9
type input "TOU-D-4-9PM"
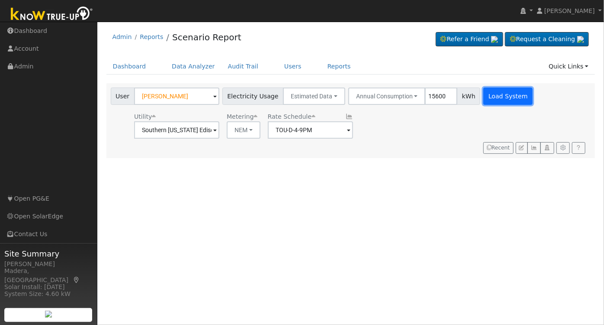
click at [489, 99] on button "Load System" at bounding box center [507, 95] width 49 height 17
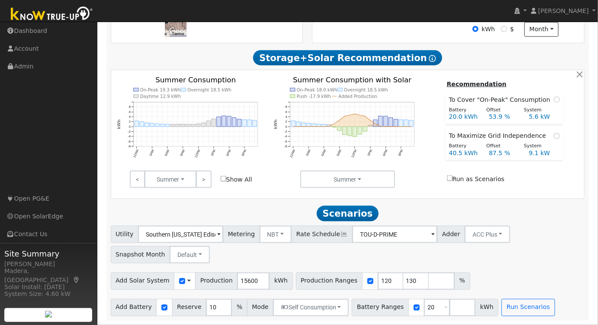
scroll to position [280, 0]
click at [271, 236] on button "NBT" at bounding box center [276, 234] width 32 height 17
click at [272, 249] on link "NEM" at bounding box center [283, 253] width 60 height 12
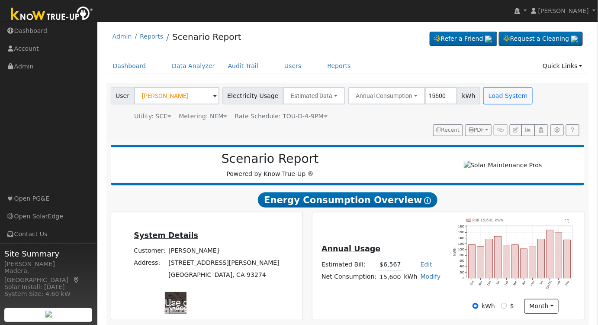
scroll to position [0, 0]
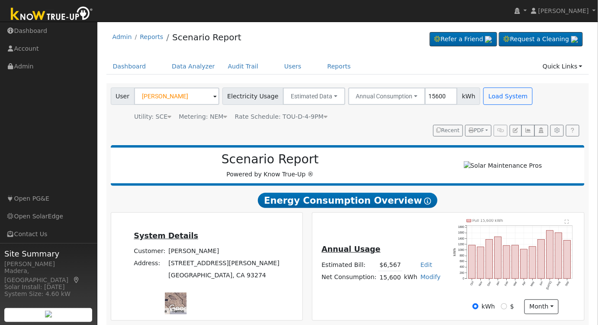
click at [201, 116] on div "Metering: NEM" at bounding box center [203, 116] width 48 height 9
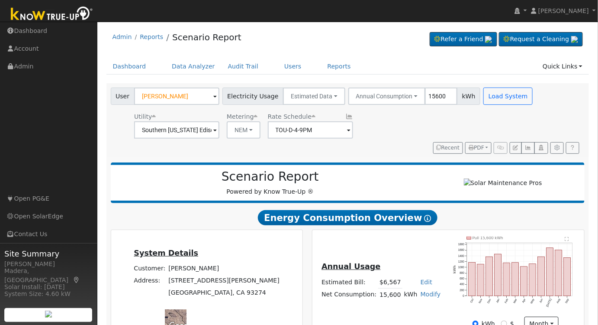
click at [442, 140] on div "User [PERSON_NAME] Account Default Account Default Account [STREET_ADDRESS][PER…" at bounding box center [346, 118] width 474 height 69
click at [413, 139] on div "User [PERSON_NAME] Account Default Account Default Account [STREET_ADDRESS][PER…" at bounding box center [346, 118] width 474 height 69
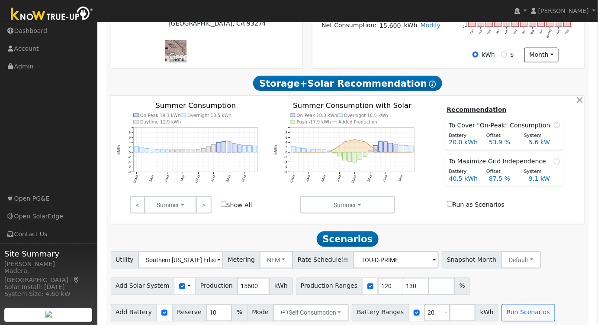
scroll to position [277, 0]
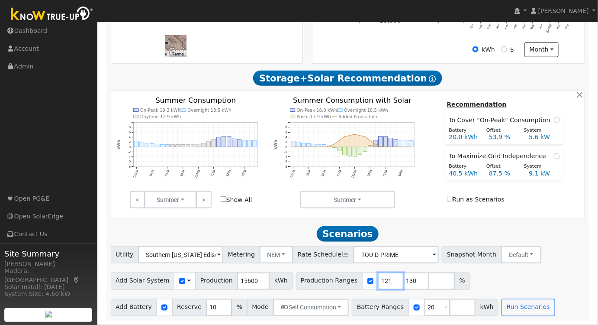
drag, startPoint x: 375, startPoint y: 279, endPoint x: 307, endPoint y: 285, distance: 68.7
click at [378, 285] on input "121" at bounding box center [391, 280] width 26 height 17
type input "130"
type input "135"
click at [472, 279] on div "Add Solar System Use CSV Data Production 15600 kWh Production Ranges 135 %" at bounding box center [347, 279] width 477 height 20
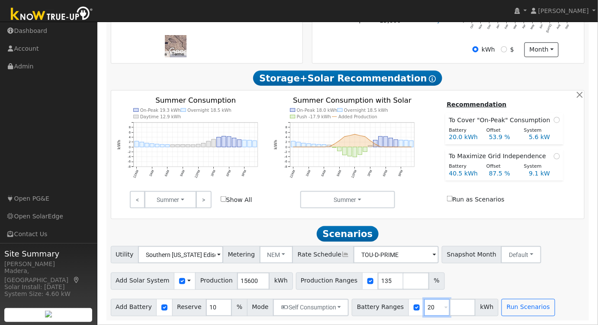
drag, startPoint x: 423, startPoint y: 305, endPoint x: 390, endPoint y: 309, distance: 32.8
click at [391, 309] on div "Battery Ranges 20 Overrides Reserve % Mode None None Self Consumption Peak Savi…" at bounding box center [425, 307] width 147 height 17
type input "27"
click at [452, 279] on div "Add Solar System Use CSV Data Production 15600 kWh Production Ranges 135 %" at bounding box center [347, 279] width 477 height 20
click at [306, 313] on button "Self Consumption" at bounding box center [311, 307] width 76 height 17
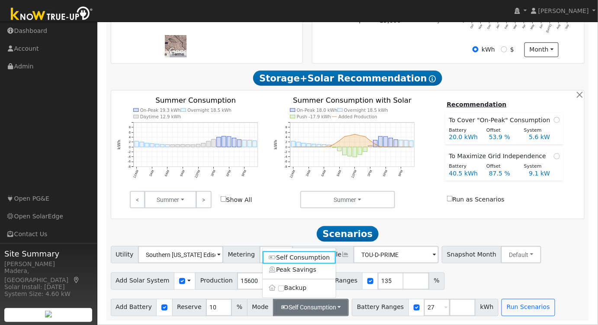
click at [277, 291] on label "Backup" at bounding box center [300, 288] width 74 height 12
click at [278, 291] on input "Backup" at bounding box center [281, 288] width 6 height 6
type input "20"
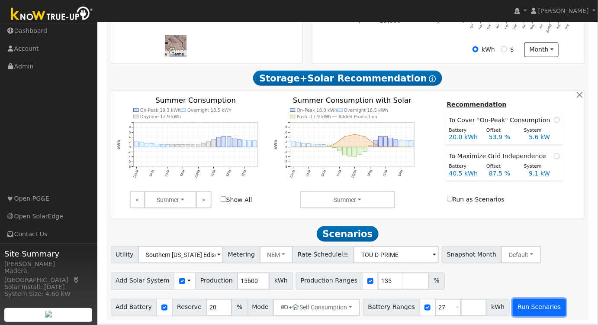
click at [513, 306] on button "Run Scenarios" at bounding box center [539, 307] width 53 height 17
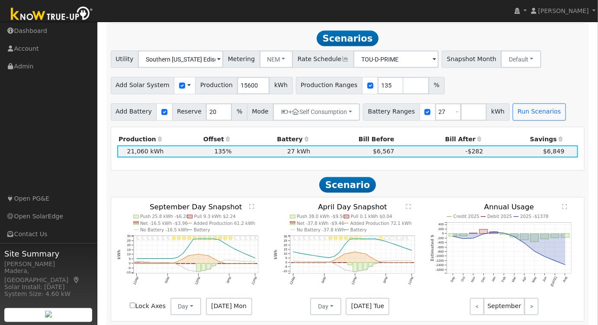
scroll to position [476, 0]
